Goal: Information Seeking & Learning: Find specific fact

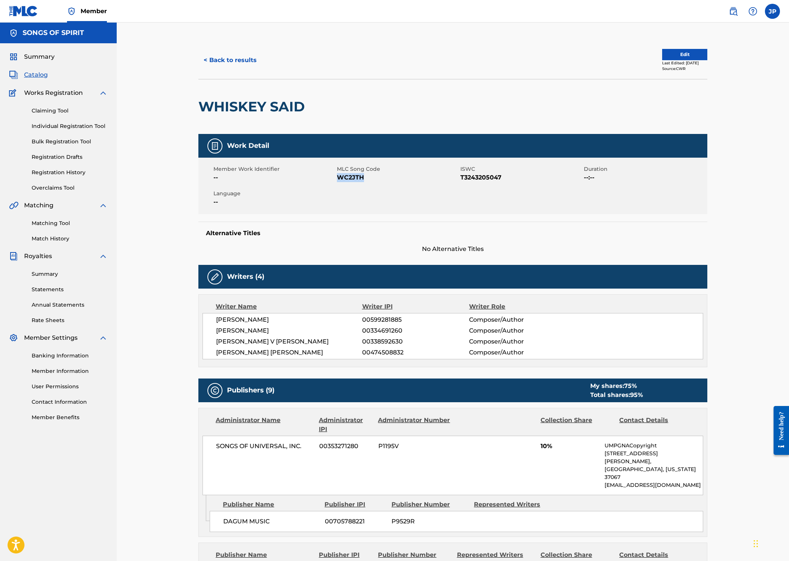
click at [223, 61] on button "< Back to results" at bounding box center [230, 60] width 64 height 19
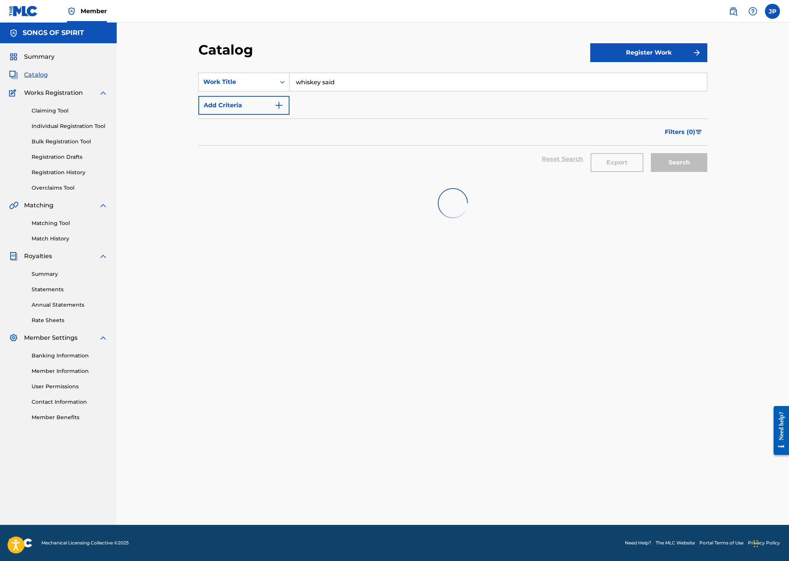
click at [366, 83] on input "whiskey said" at bounding box center [497, 82] width 417 height 18
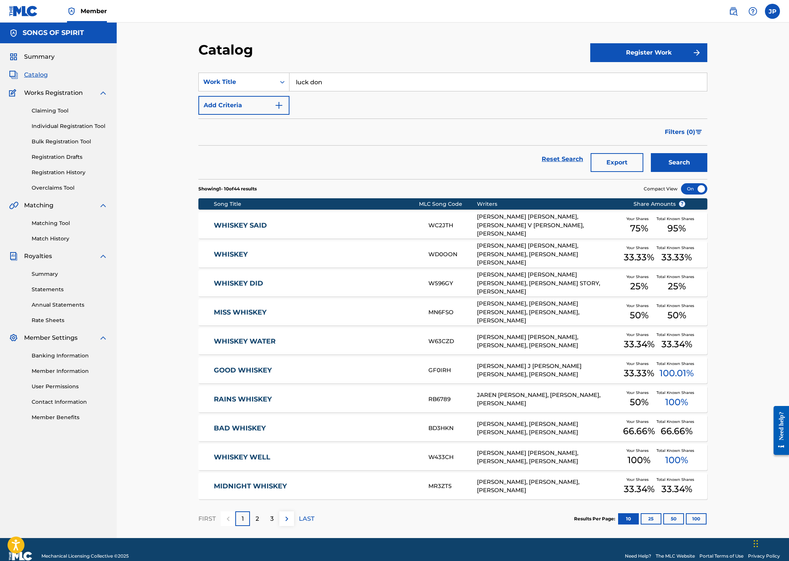
click at [343, 81] on input "luck don" at bounding box center [497, 82] width 417 height 18
type input "luck don't live around here"
click at [651, 153] on button "Search" at bounding box center [679, 162] width 56 height 19
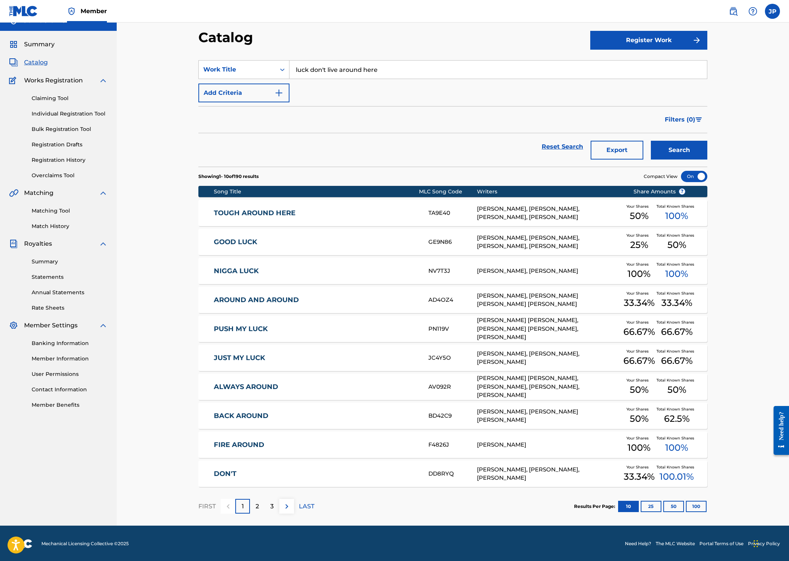
scroll to position [13, 0]
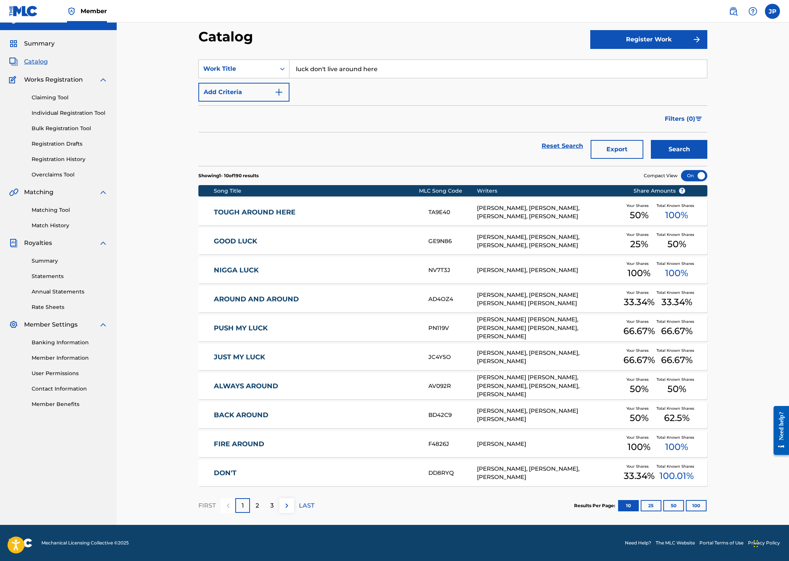
click at [256, 505] on p "2" at bounding box center [257, 505] width 3 height 9
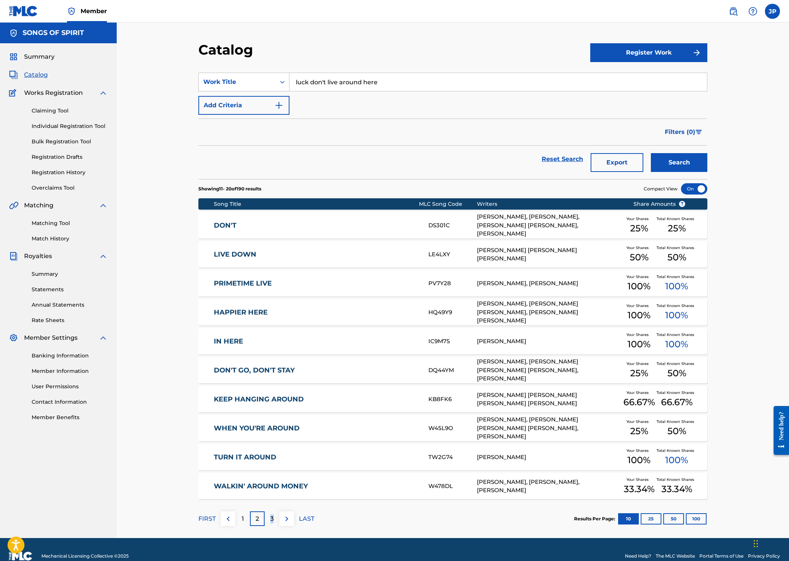
click at [272, 516] on p "3" at bounding box center [271, 519] width 3 height 9
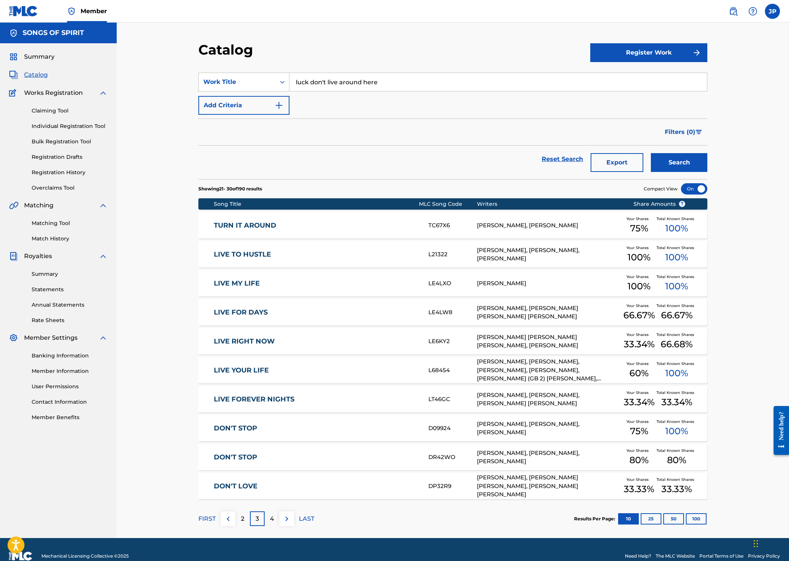
click at [698, 515] on button "100" at bounding box center [696, 518] width 21 height 11
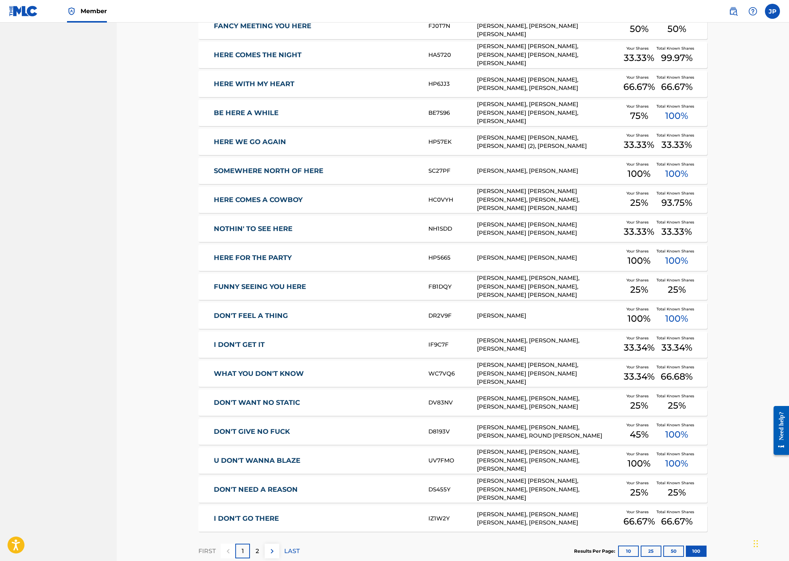
scroll to position [2622, 0]
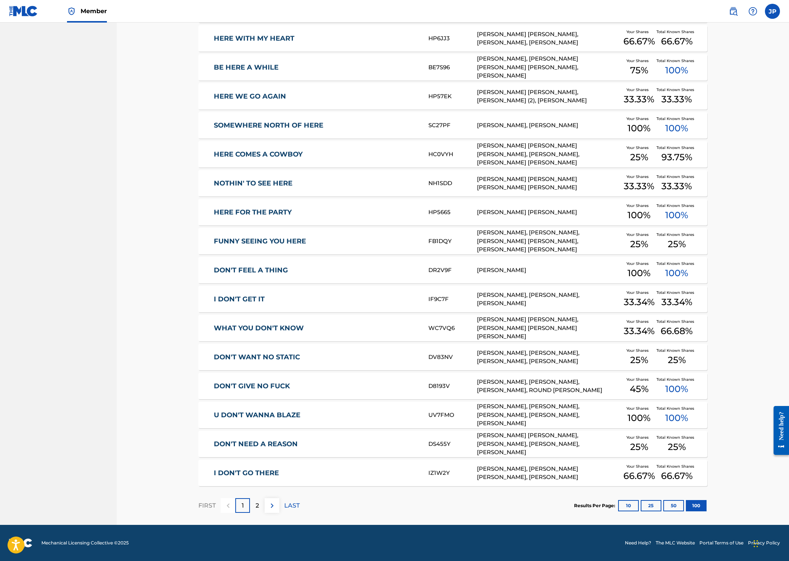
click at [263, 506] on div "2" at bounding box center [257, 505] width 15 height 15
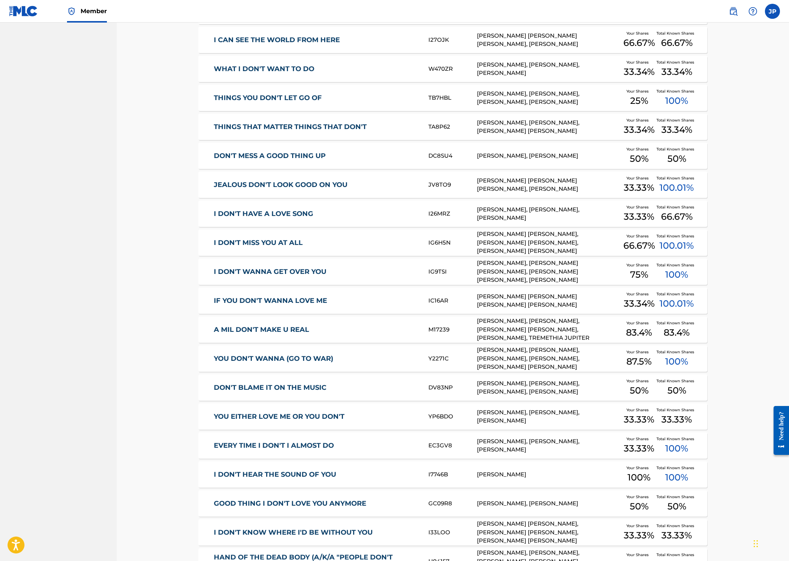
scroll to position [2332, 0]
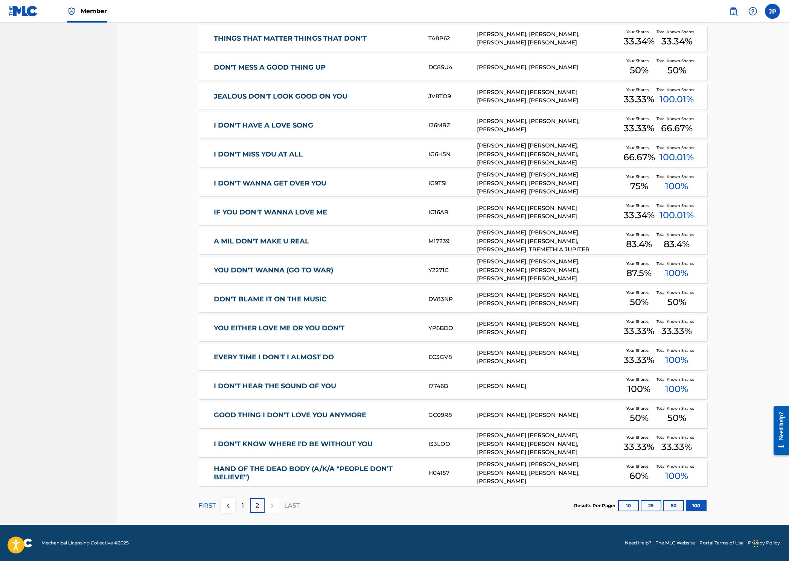
click at [244, 506] on p "1" at bounding box center [243, 505] width 2 height 9
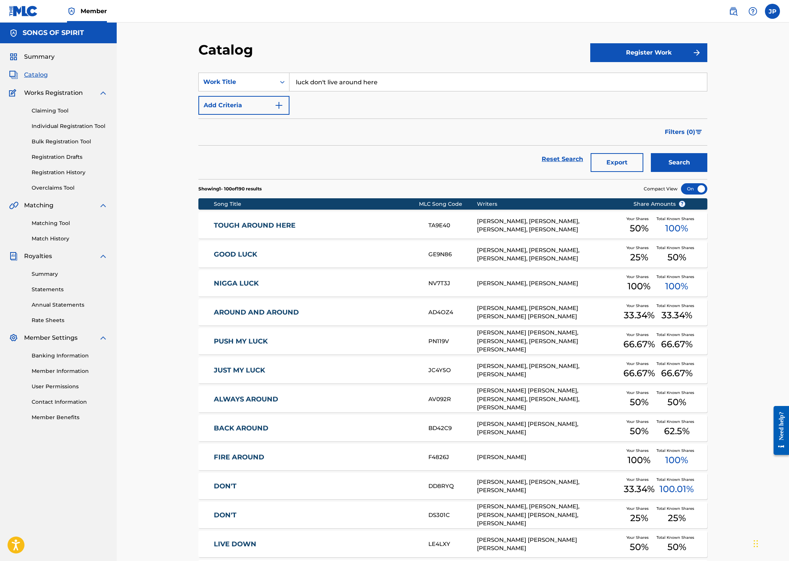
scroll to position [0, 0]
click at [343, 85] on input "luck don't live around here" at bounding box center [497, 82] width 417 height 18
